Goal: Task Accomplishment & Management: Use online tool/utility

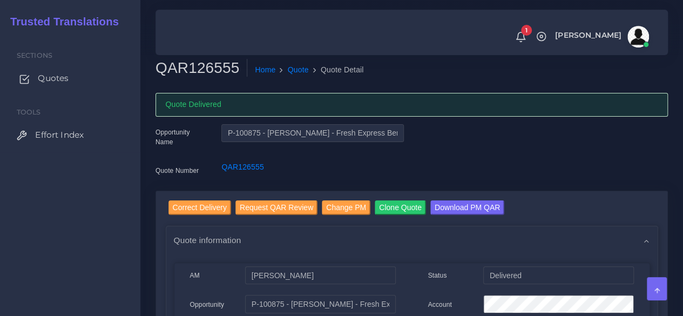
click at [70, 78] on link "Quotes" at bounding box center [70, 78] width 124 height 23
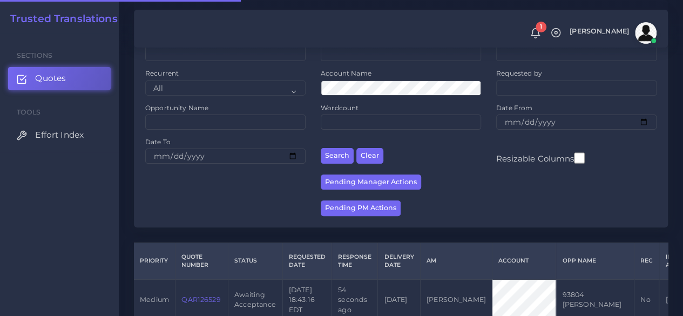
scroll to position [216, 0]
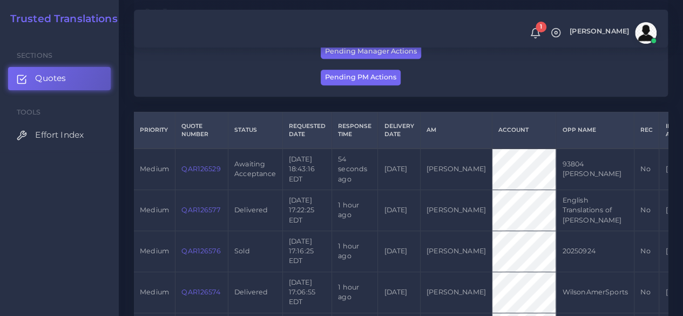
click at [210, 164] on td "QAR126529" at bounding box center [201, 168] width 53 height 41
click at [207, 166] on link "QAR126529" at bounding box center [200, 169] width 39 height 8
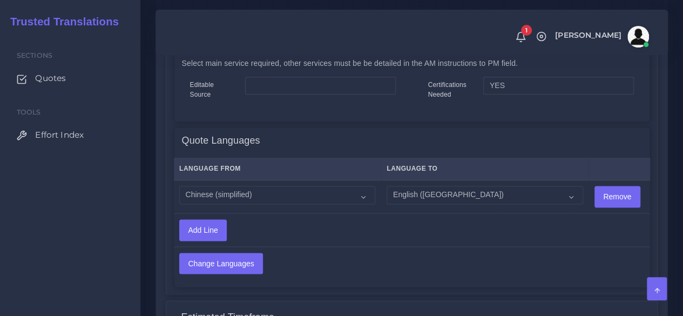
scroll to position [809, 0]
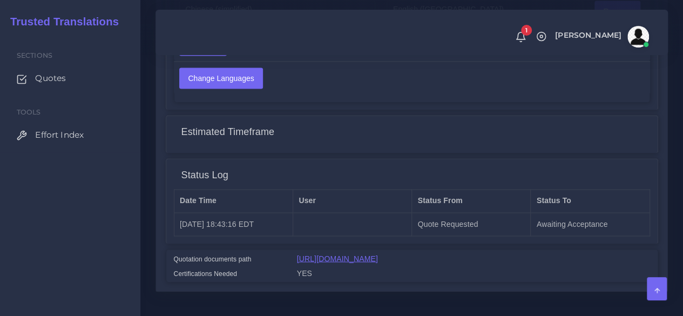
click at [352, 254] on link "[URL][DOMAIN_NAME]" at bounding box center [337, 258] width 81 height 9
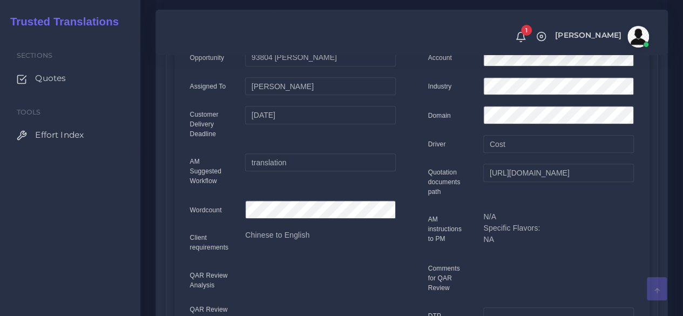
scroll to position [0, 0]
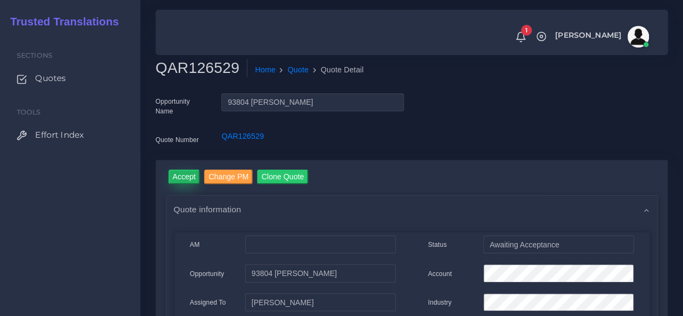
click at [185, 169] on input "Accept" at bounding box center [184, 176] width 32 height 15
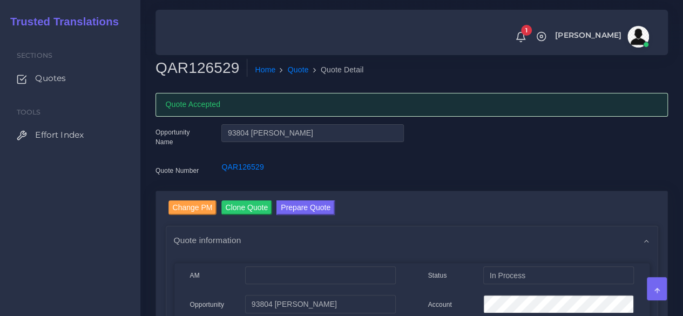
click at [106, 215] on div "Sections Quotes Tools Effort Index" at bounding box center [70, 174] width 140 height 282
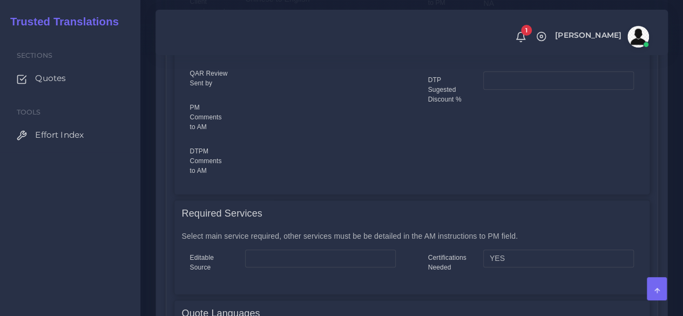
scroll to position [648, 0]
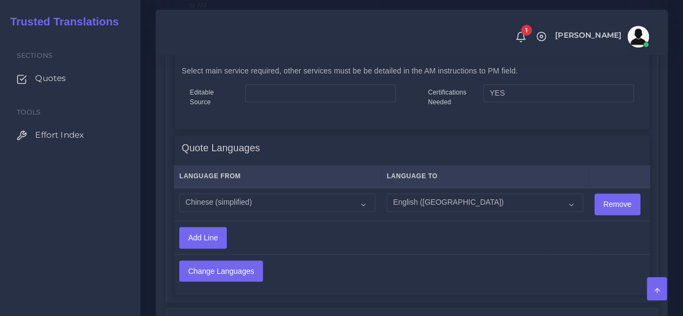
click at [93, 244] on div "Sections Quotes Tools Effort Index" at bounding box center [70, 174] width 140 height 282
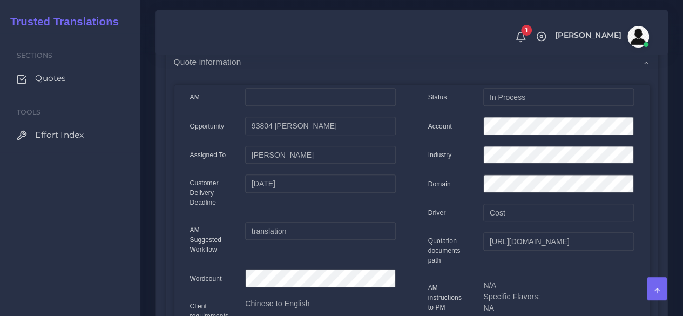
scroll to position [0, 0]
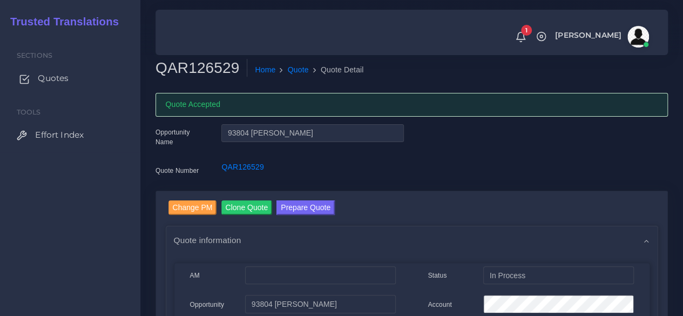
click at [60, 81] on span "Quotes" at bounding box center [53, 78] width 31 height 12
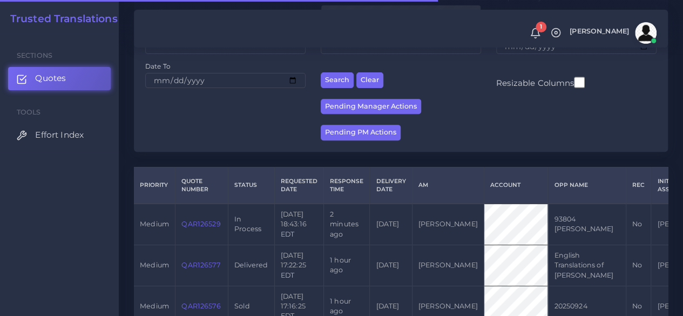
scroll to position [216, 0]
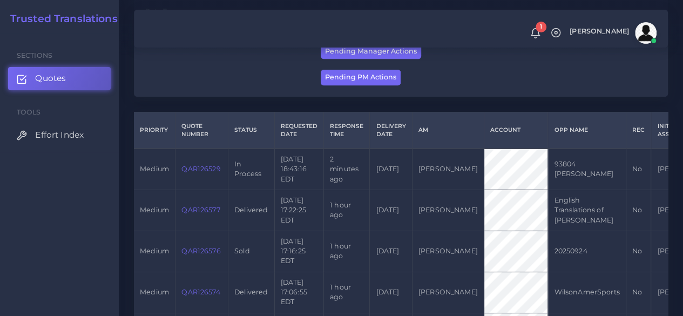
click at [219, 169] on link "QAR126529" at bounding box center [200, 169] width 39 height 8
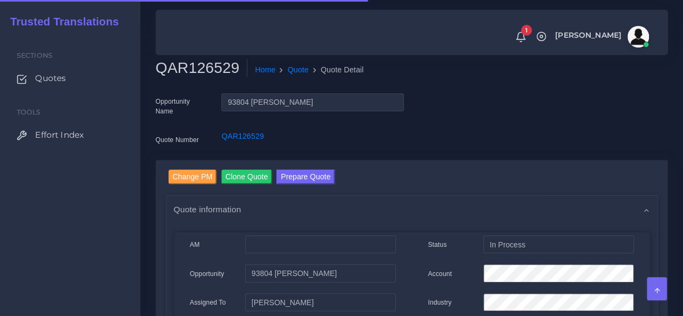
click at [196, 67] on h2 "QAR126529" at bounding box center [201, 68] width 92 height 18
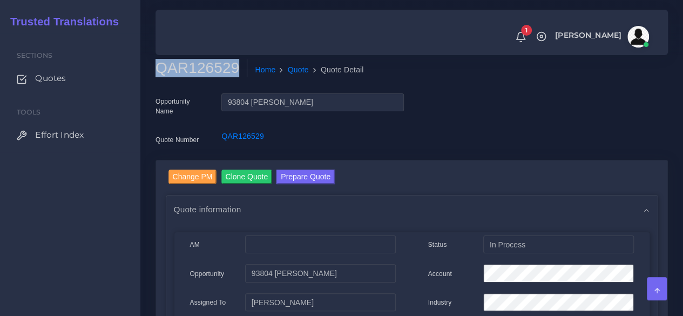
click at [196, 67] on h2 "QAR126529" at bounding box center [201, 68] width 92 height 18
copy h2 "QAR126529"
click at [120, 212] on div "Sections Quotes Tools Effort Index" at bounding box center [70, 174] width 140 height 282
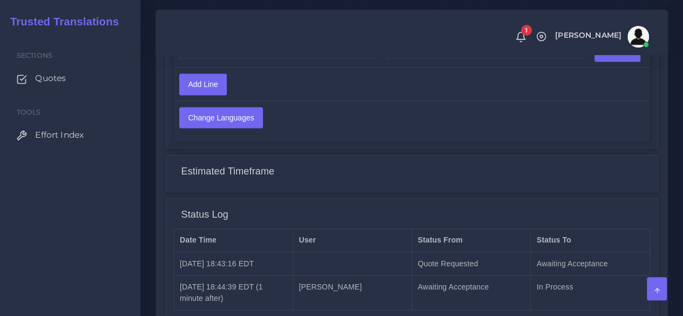
scroll to position [701, 0]
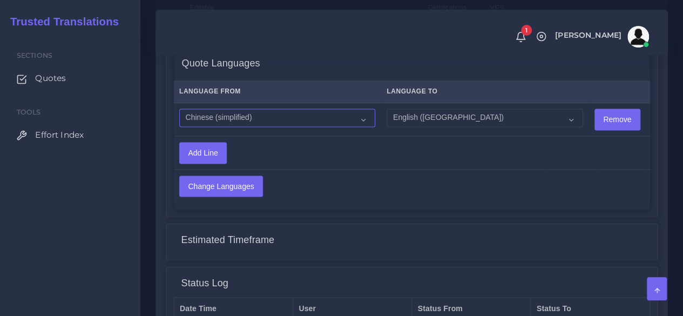
click at [268, 116] on select "Acoli Afar Afrikaans Akan Akateko Albanian American Sign Language (ASL) Amharic…" at bounding box center [277, 117] width 196 height 18
select select "14001"
click at [179, 109] on select "Acoli Afar Afrikaans Akan Akateko Albanian American Sign Language (ASL) Amharic…" at bounding box center [277, 117] width 196 height 18
click at [406, 124] on select "Acoli Afar Afrikaans Akan Akateko Albanian American Sign Language (ASL) Amharic…" at bounding box center [484, 117] width 196 height 18
select select "24002"
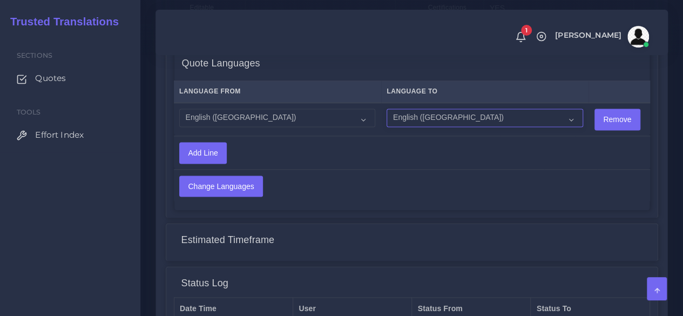
click at [386, 109] on select "Acoli Afar Afrikaans Akan Akateko Albanian American Sign Language (ASL) Amharic…" at bounding box center [484, 117] width 196 height 18
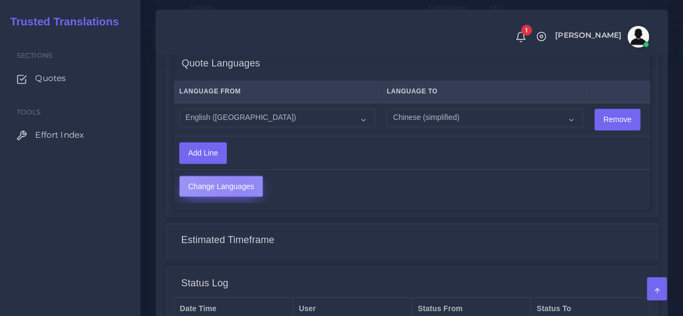
click at [240, 187] on input "Change Languages" at bounding box center [221, 186] width 83 height 21
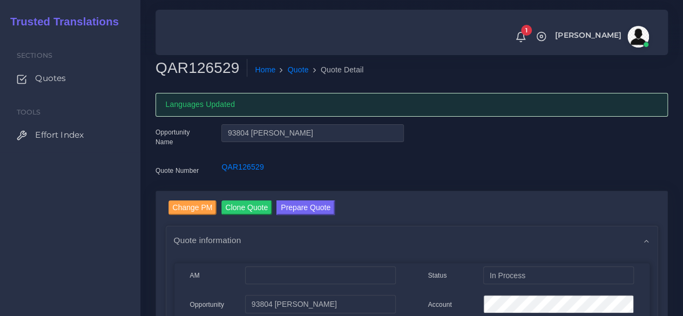
click at [314, 200] on button "Prepare Quote" at bounding box center [305, 207] width 58 height 15
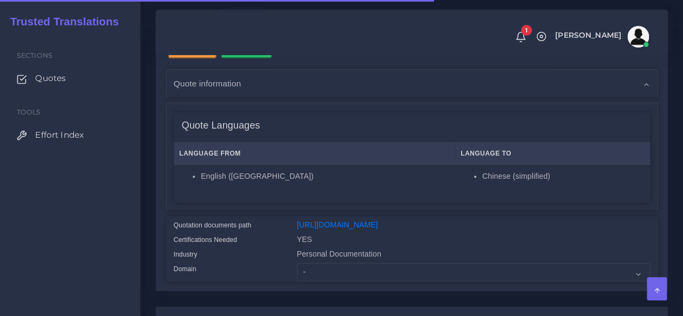
scroll to position [270, 0]
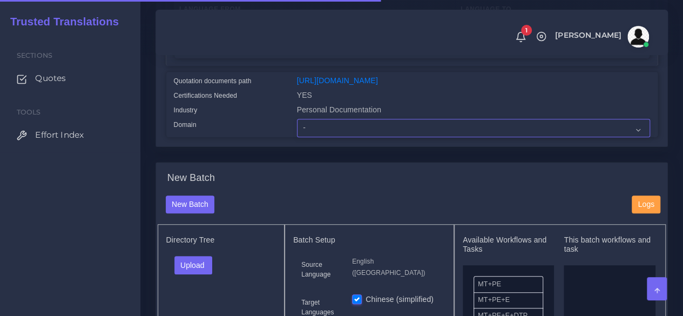
click at [314, 137] on select "- Advertising and Media Agriculture, Forestry and Fishing Architecture, Buildin…" at bounding box center [473, 128] width 353 height 18
select select "Personal Documentation"
click at [297, 137] on select "- Advertising and Media Agriculture, Forestry and Fishing Architecture, Buildin…" at bounding box center [473, 128] width 353 height 18
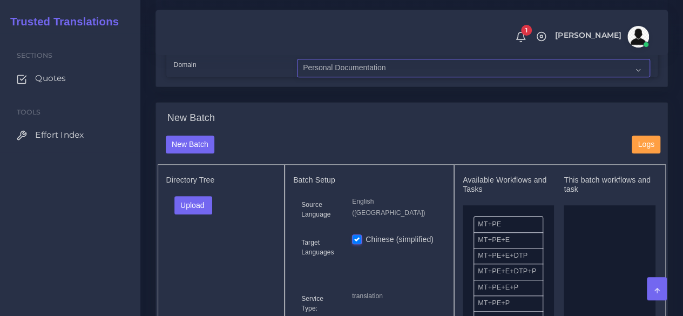
scroll to position [378, 0]
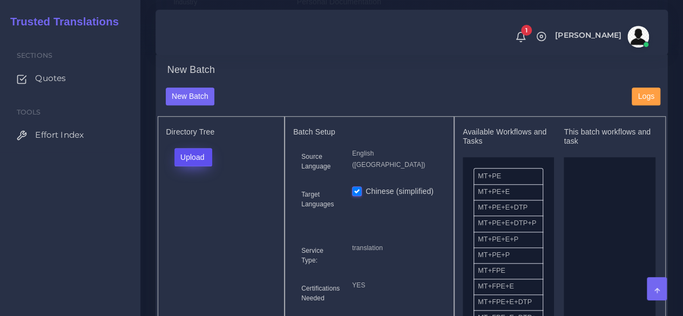
drag, startPoint x: 191, startPoint y: 168, endPoint x: 190, endPoint y: 174, distance: 6.5
click at [190, 166] on button "Upload" at bounding box center [193, 157] width 38 height 18
click at [202, 205] on label "Files" at bounding box center [212, 197] width 74 height 13
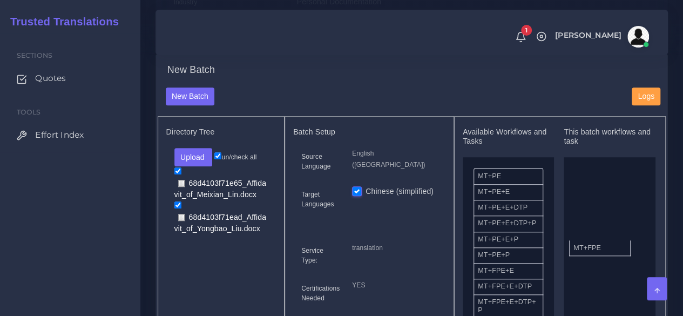
drag, startPoint x: 515, startPoint y: 290, endPoint x: 618, endPoint y: 256, distance: 108.4
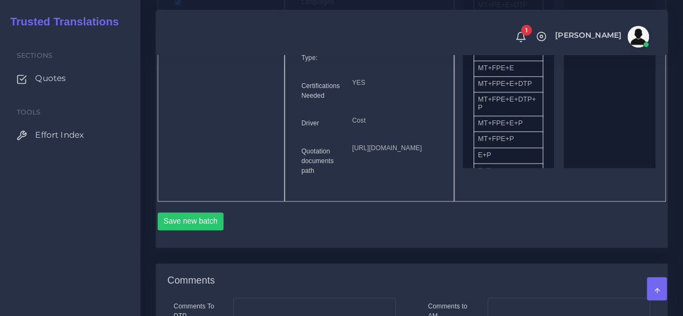
scroll to position [594, 0]
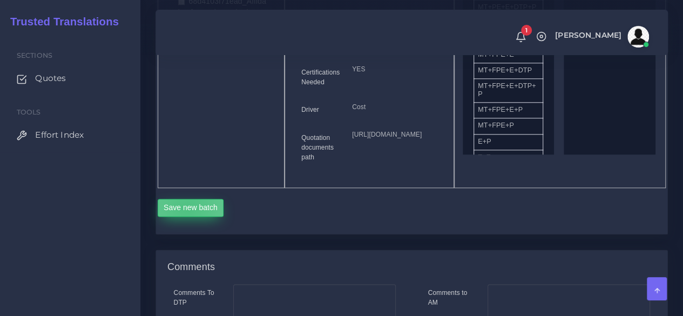
click at [187, 217] on button "Save new batch" at bounding box center [191, 208] width 66 height 18
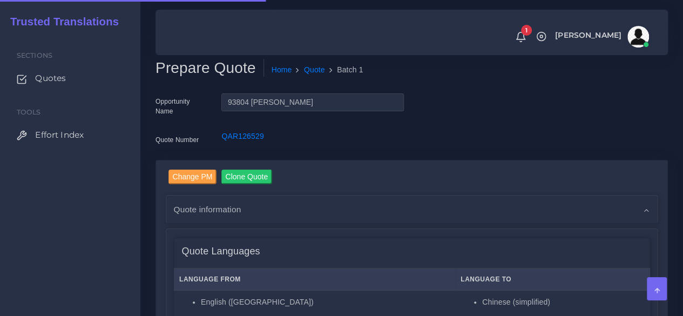
drag, startPoint x: 124, startPoint y: 268, endPoint x: 145, endPoint y: 258, distance: 22.5
click at [124, 268] on div "Sections Quotes Tools Effort Index" at bounding box center [70, 174] width 140 height 282
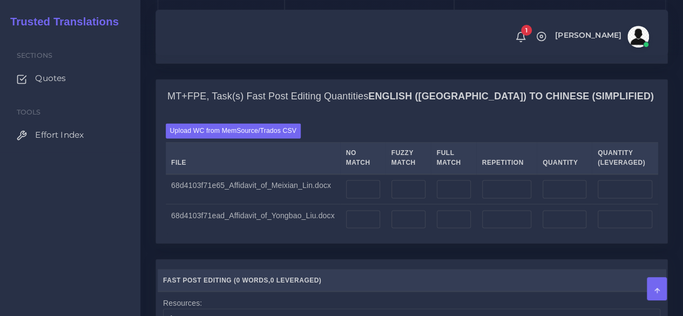
scroll to position [809, 0]
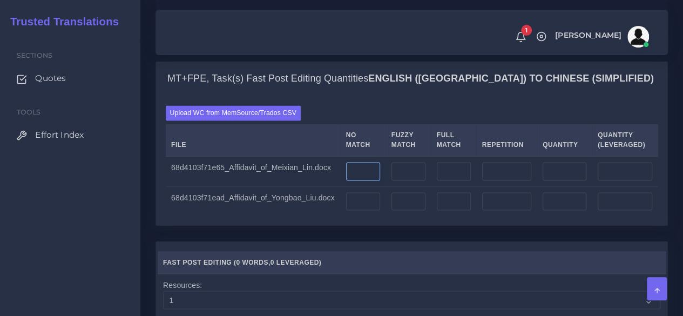
click at [360, 180] on input "number" at bounding box center [363, 171] width 34 height 18
type input "9"
type input "597"
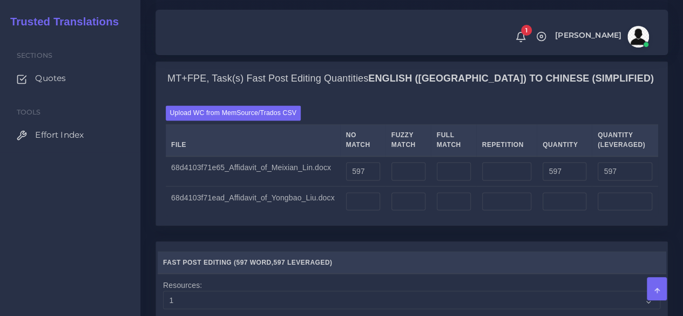
click at [120, 262] on div "Sections Quotes Tools Effort Index" at bounding box center [70, 174] width 140 height 282
click at [377, 216] on td at bounding box center [362, 201] width 45 height 30
click at [366, 210] on input "number" at bounding box center [363, 201] width 34 height 18
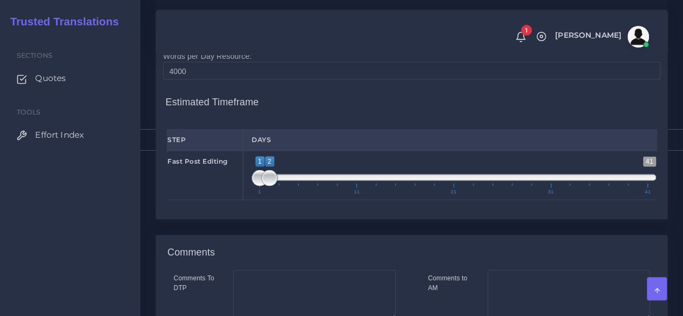
scroll to position [1079, 0]
type input "948"
type input "1;1"
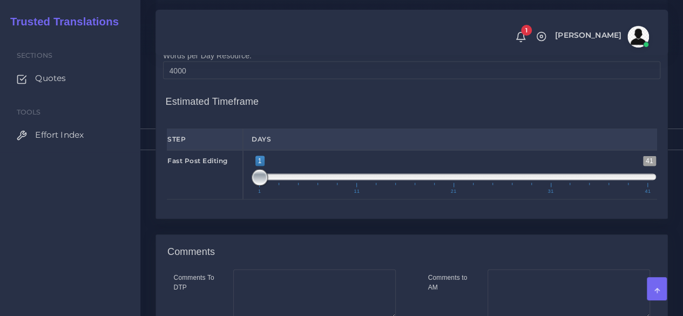
drag, startPoint x: 264, startPoint y: 253, endPoint x: 207, endPoint y: 253, distance: 56.7
click at [209, 200] on div "Fast Post Editing 1 41 1 1 1 — 1 1 11 21 31 41 1;1" at bounding box center [412, 175] width 506 height 50
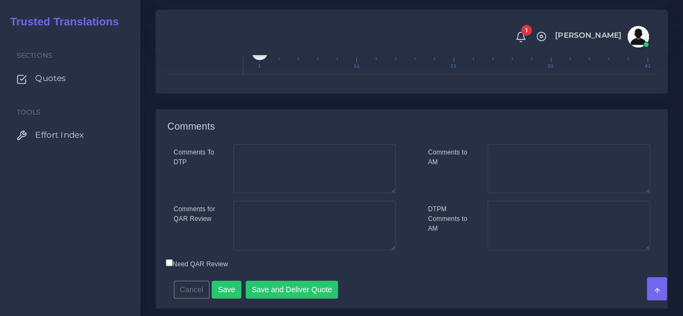
scroll to position [1295, 0]
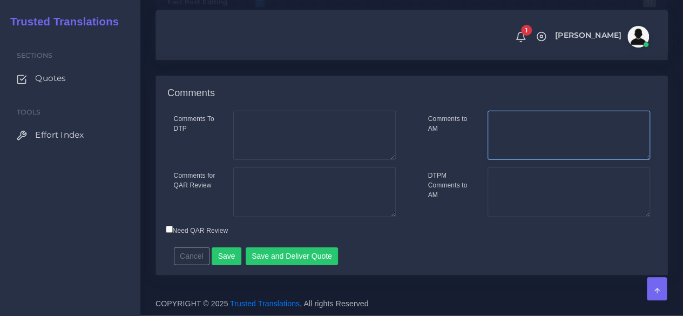
click at [569, 157] on textarea "Comments to AM" at bounding box center [568, 136] width 162 height 50
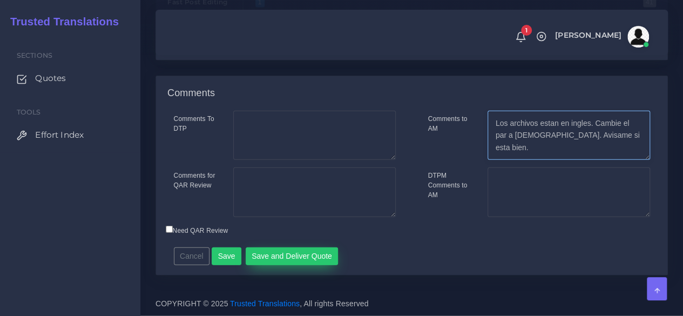
type textarea "Los archivos estan en ingles. Cambie el par a [DEMOGRAPHIC_DATA]. Avisame si es…"
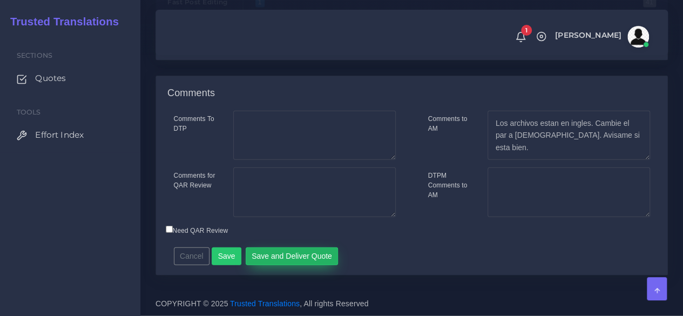
click at [318, 265] on button "Save and Deliver Quote" at bounding box center [292, 256] width 93 height 18
